Goal: Information Seeking & Learning: Understand process/instructions

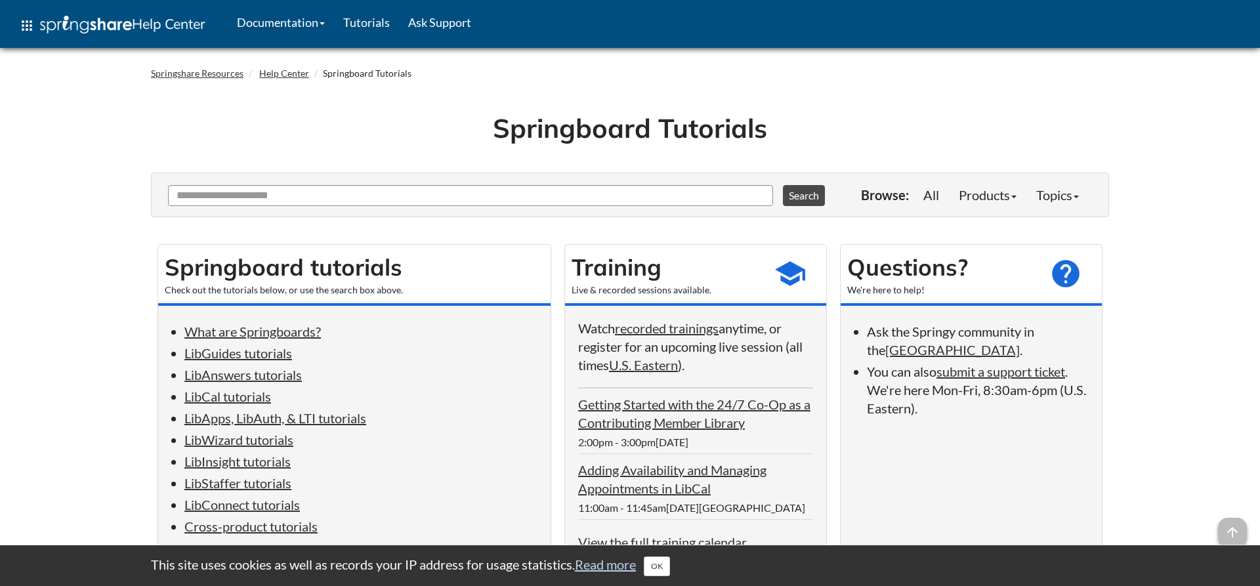
scroll to position [67, 0]
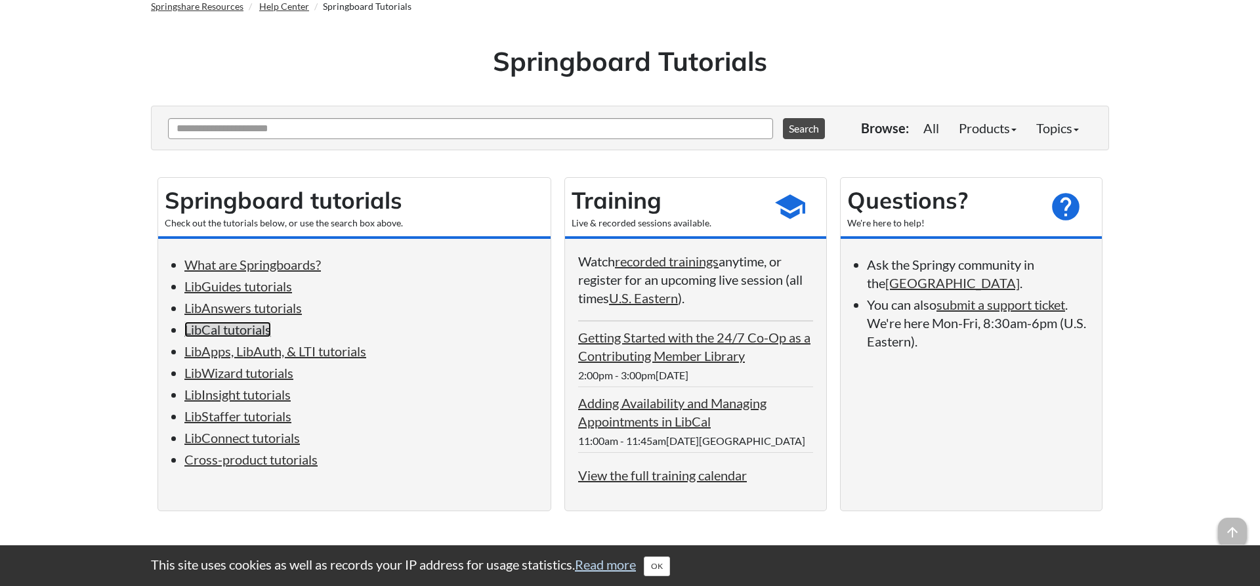
click at [213, 337] on link "LibCal tutorials" at bounding box center [227, 330] width 87 height 16
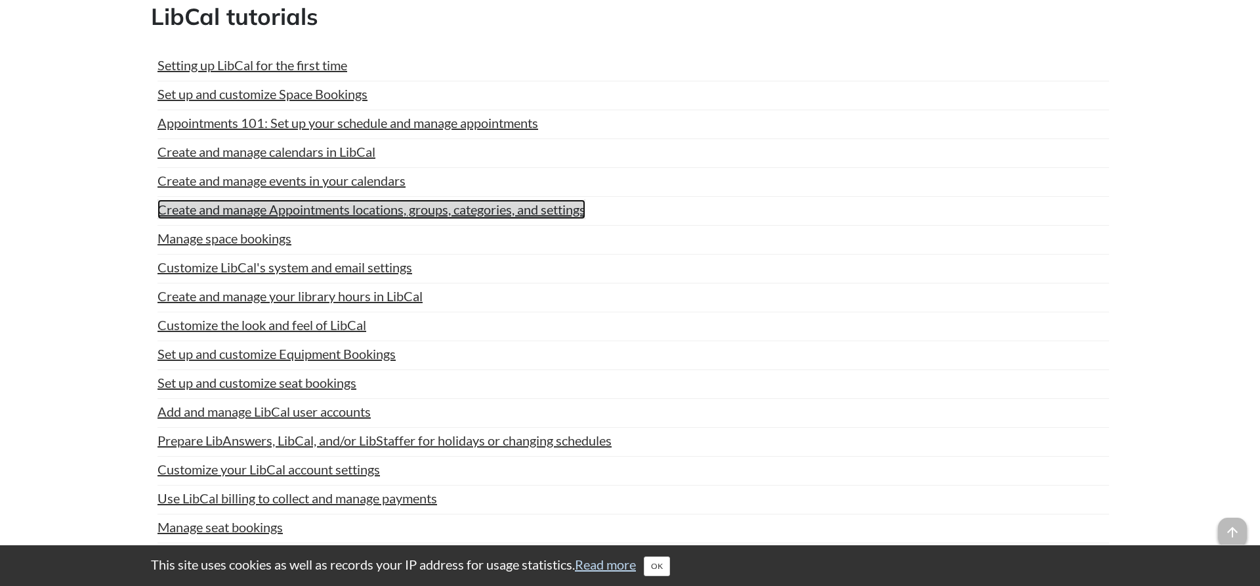
click at [227, 204] on link "Create and manage Appointments locations, groups, categories, and settings" at bounding box center [371, 209] width 428 height 20
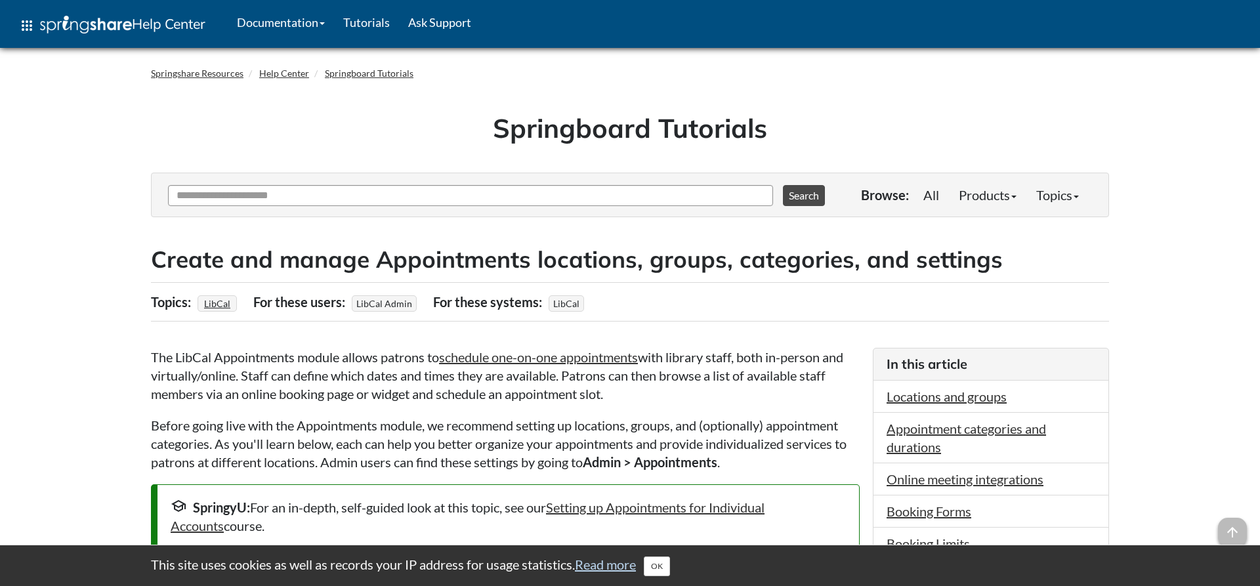
scroll to position [134, 0]
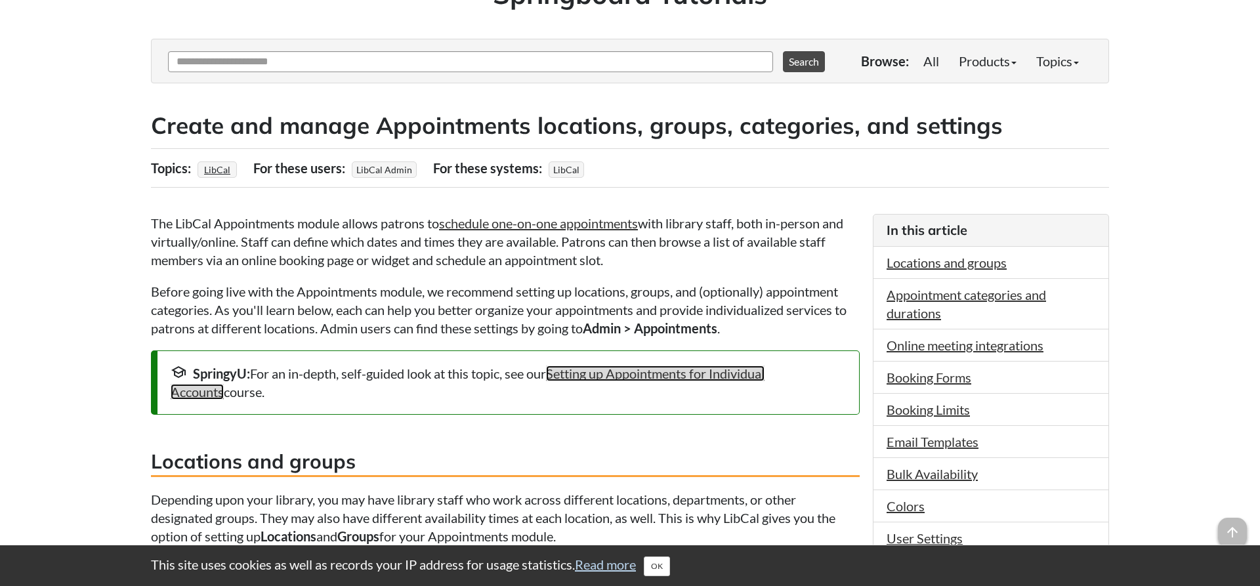
click at [650, 378] on link "Setting up Appointments for Individual Accounts" at bounding box center [468, 383] width 594 height 34
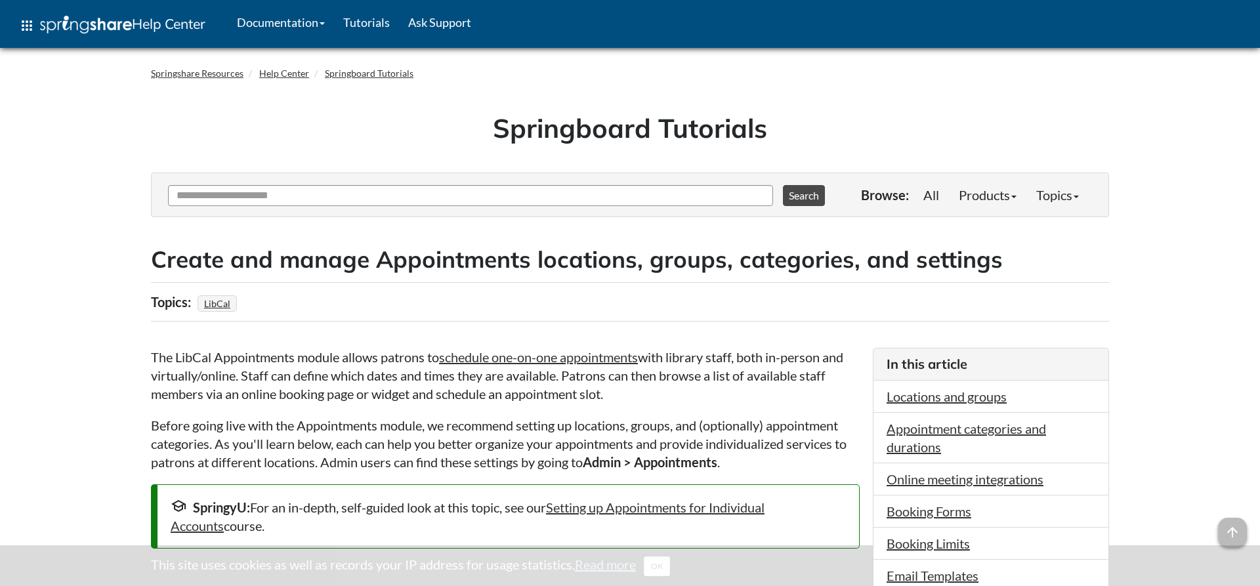
scroll to position [134, 0]
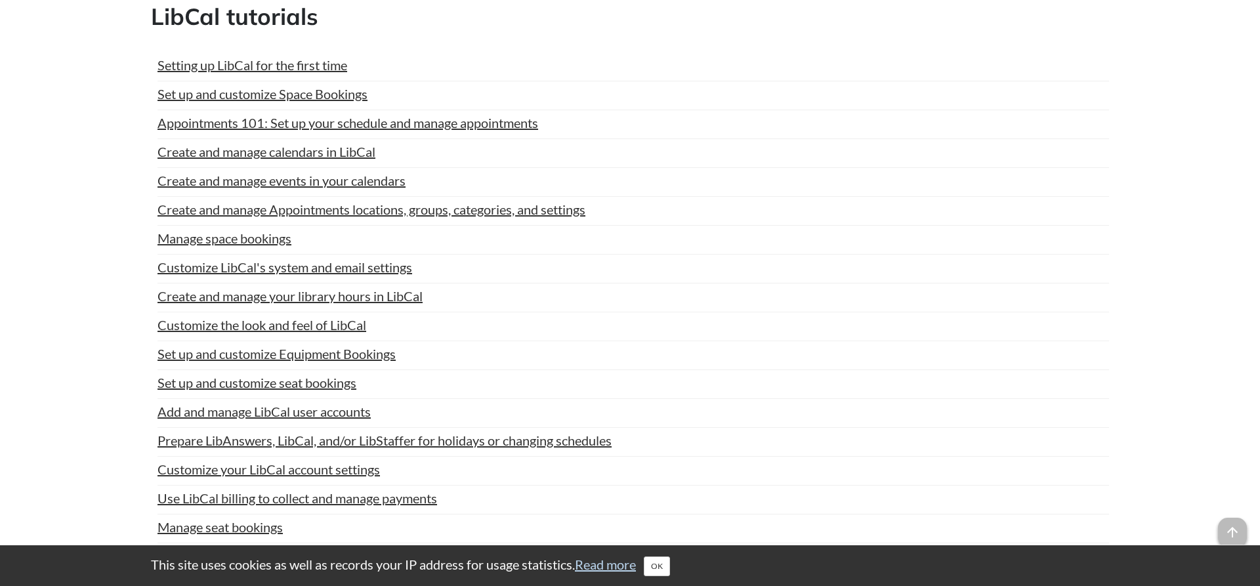
scroll to position [67, 0]
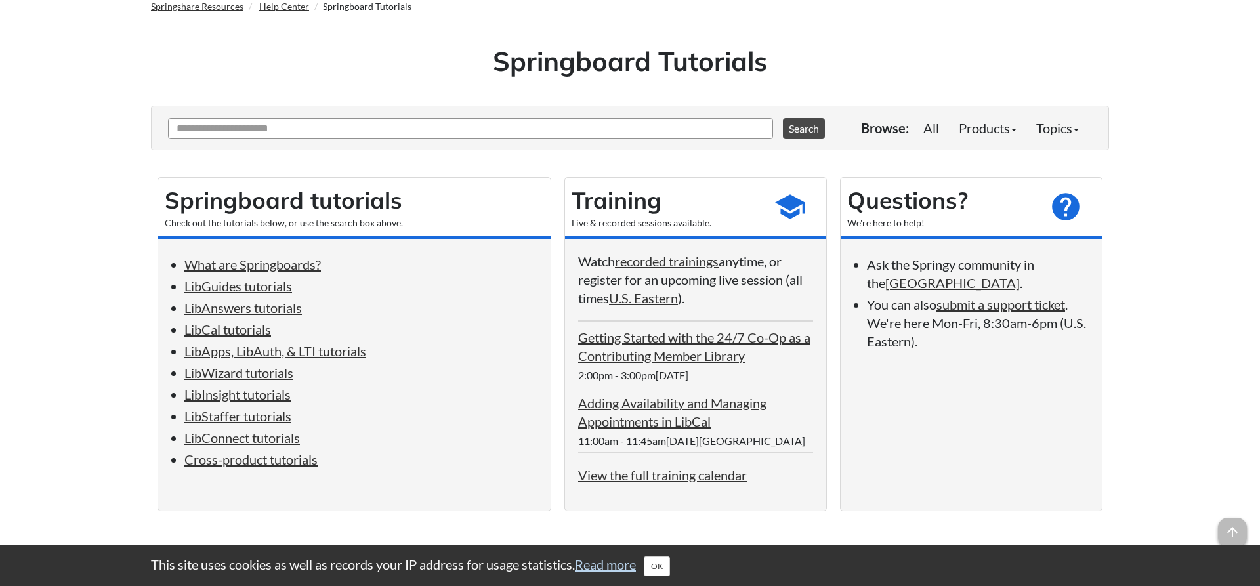
click at [242, 339] on li "LibCal tutorials" at bounding box center [360, 329] width 353 height 18
click at [242, 334] on link "LibCal tutorials" at bounding box center [227, 330] width 87 height 16
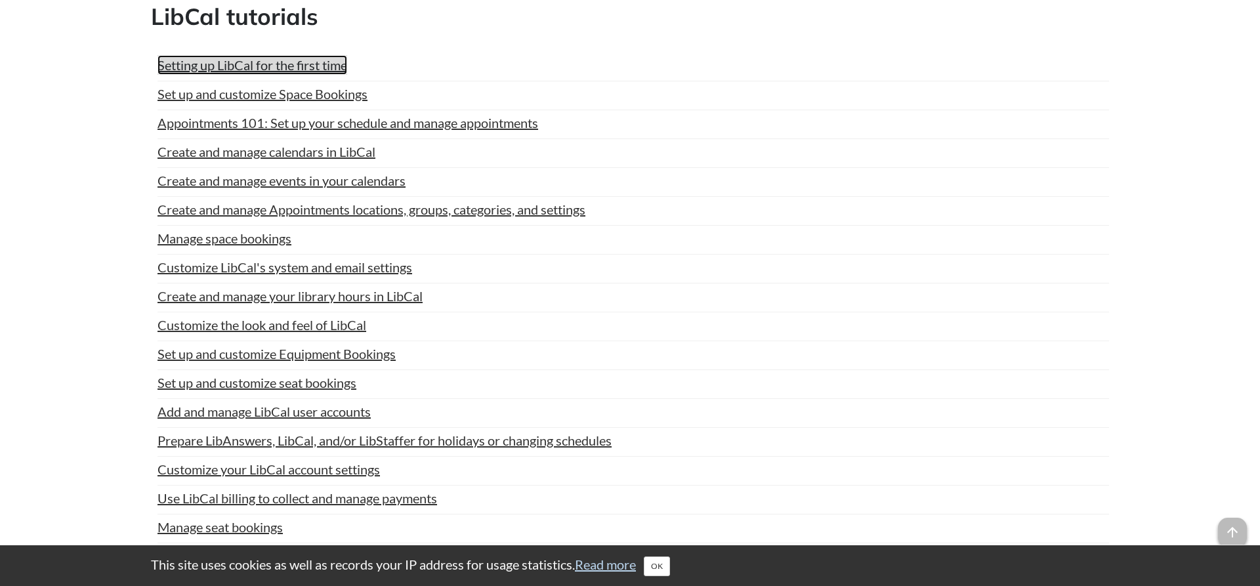
click at [307, 67] on link "Setting up LibCal for the first time" at bounding box center [252, 65] width 190 height 20
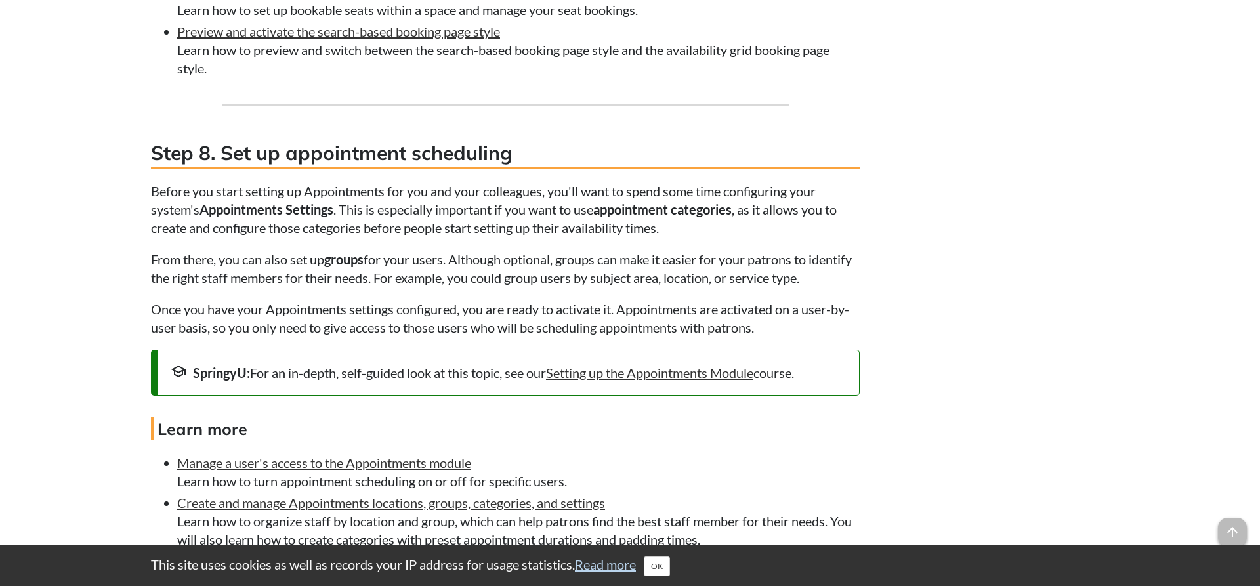
scroll to position [4150, 0]
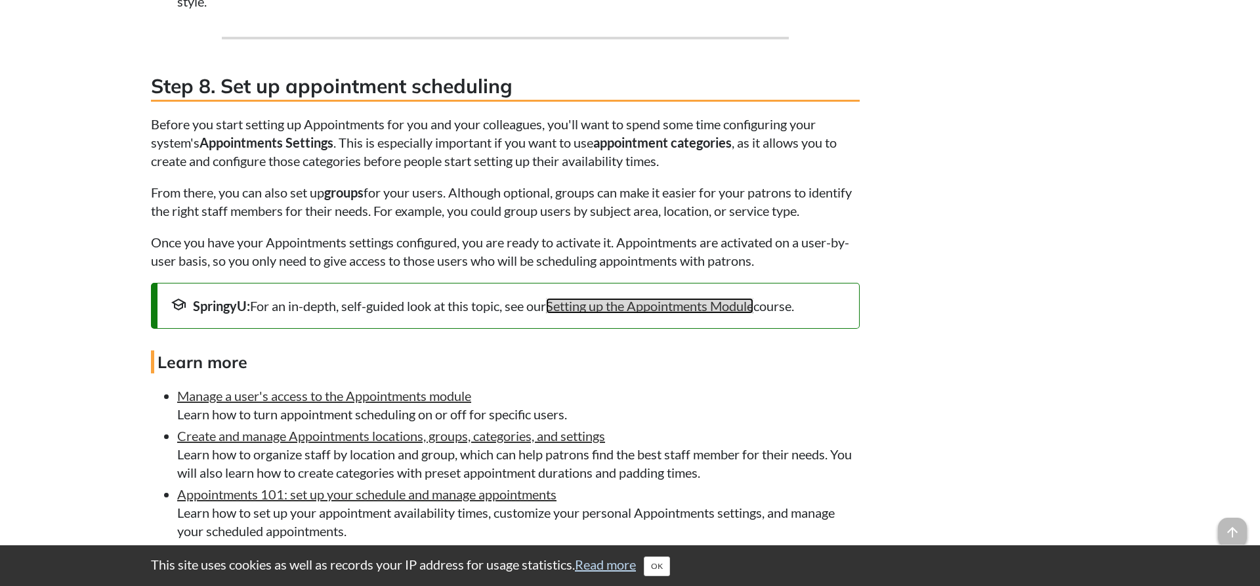
click at [688, 314] on link "Setting up the Appointments Module" at bounding box center [649, 306] width 207 height 16
